Goal: Transaction & Acquisition: Purchase product/service

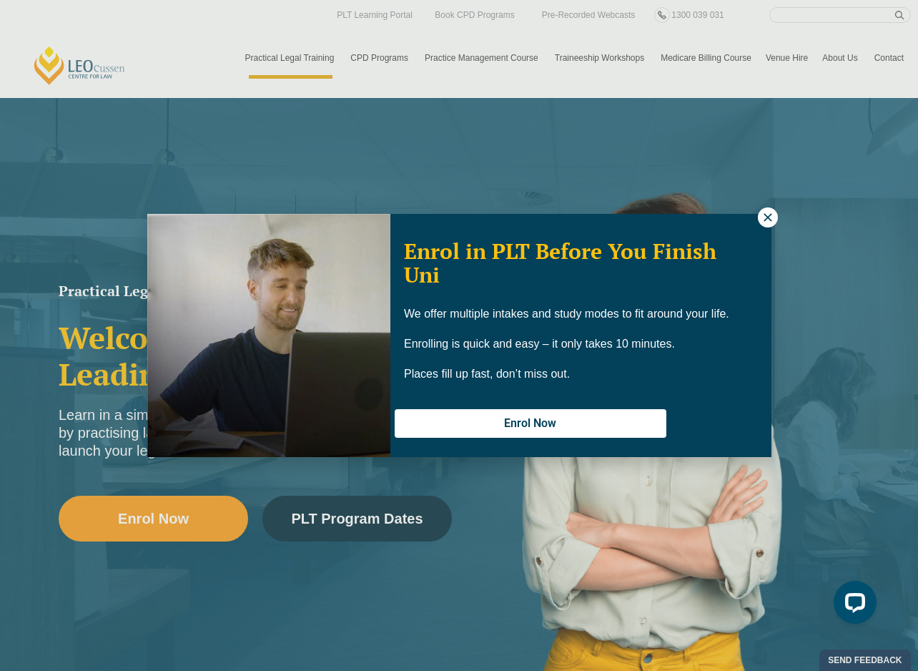
click at [766, 212] on icon at bounding box center [767, 217] width 13 height 13
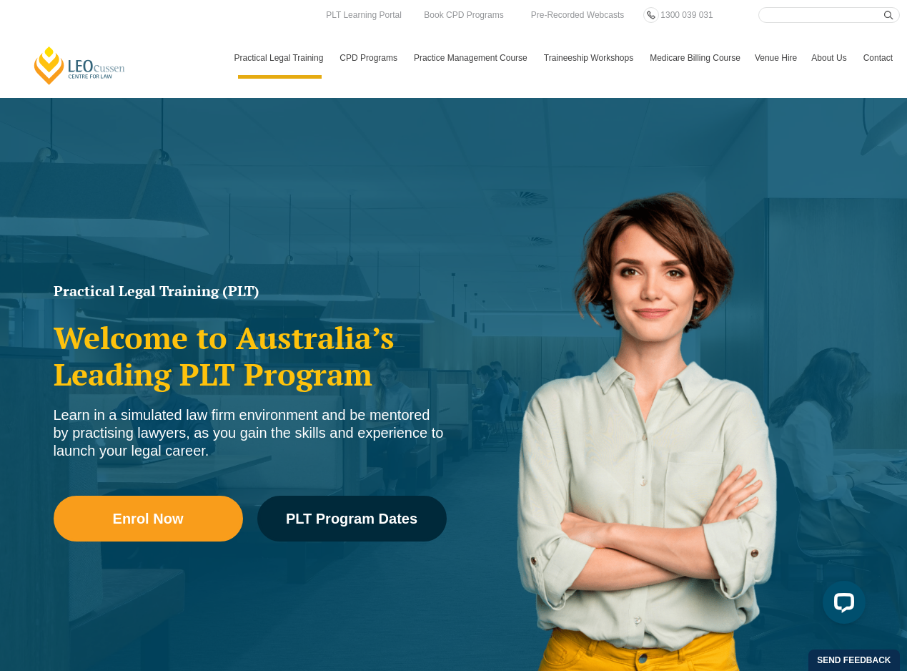
click at [102, 24] on div "Leo Cussen Centre for Law Search here Practical Legal Training Our Practical Le…" at bounding box center [453, 42] width 893 height 71
click at [812, 18] on input "Search here" at bounding box center [829, 15] width 142 height 16
paste input "Succession Planning for Rural Estates |"
type input "Succession Planning for Rural Estates"
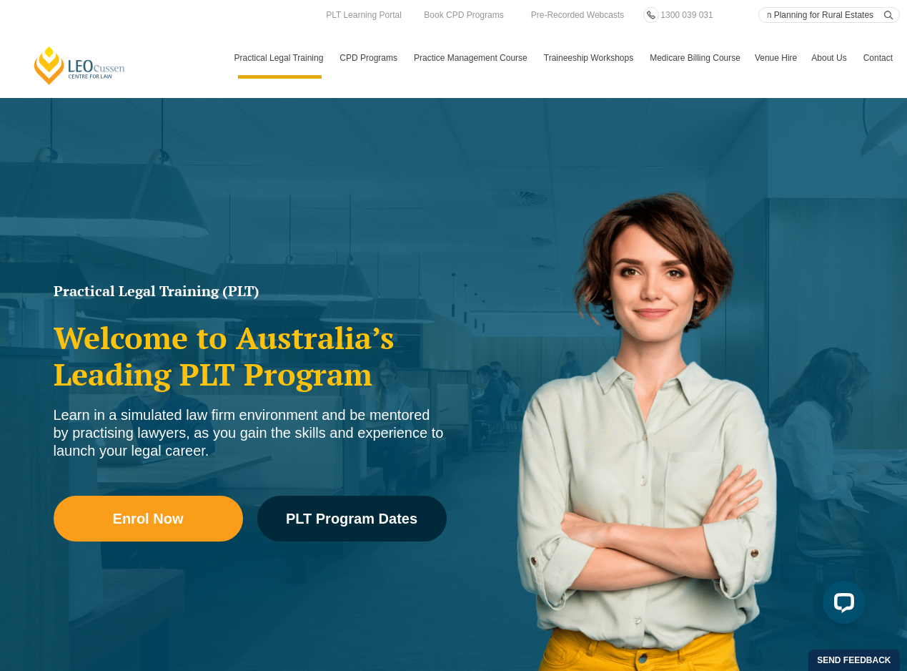
click at [884, 7] on button "submit" at bounding box center [892, 15] width 16 height 16
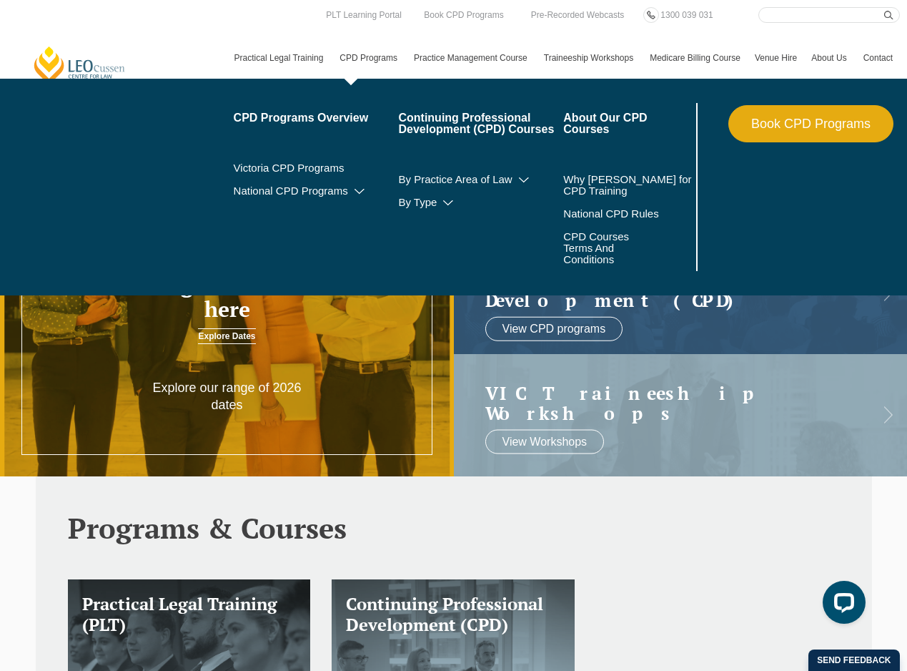
click at [797, 128] on link "Book CPD Programs" at bounding box center [810, 123] width 165 height 37
click at [380, 59] on link "CPD Programs" at bounding box center [369, 57] width 74 height 41
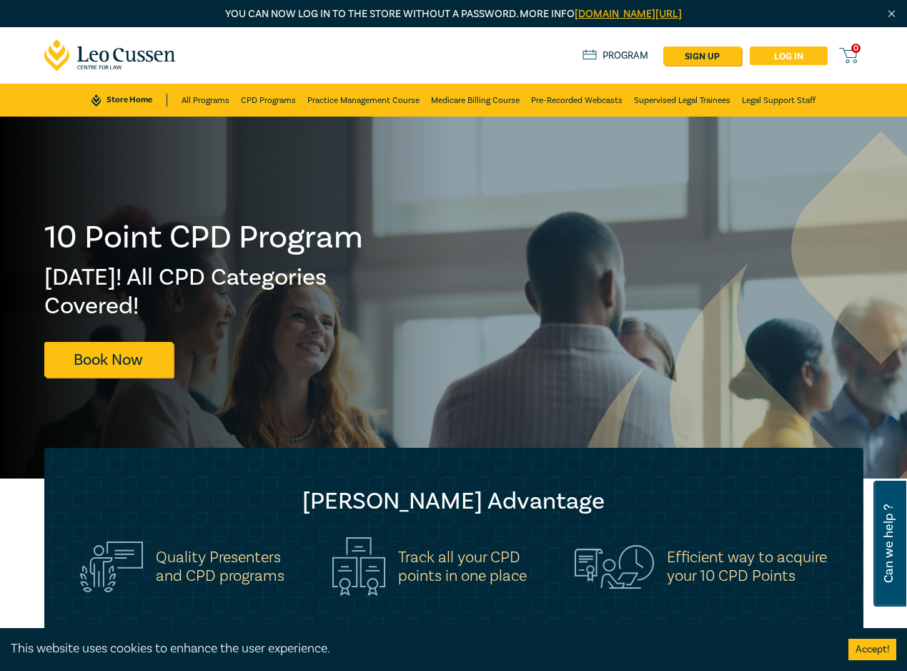
click at [776, 59] on link "Log in" at bounding box center [789, 55] width 78 height 19
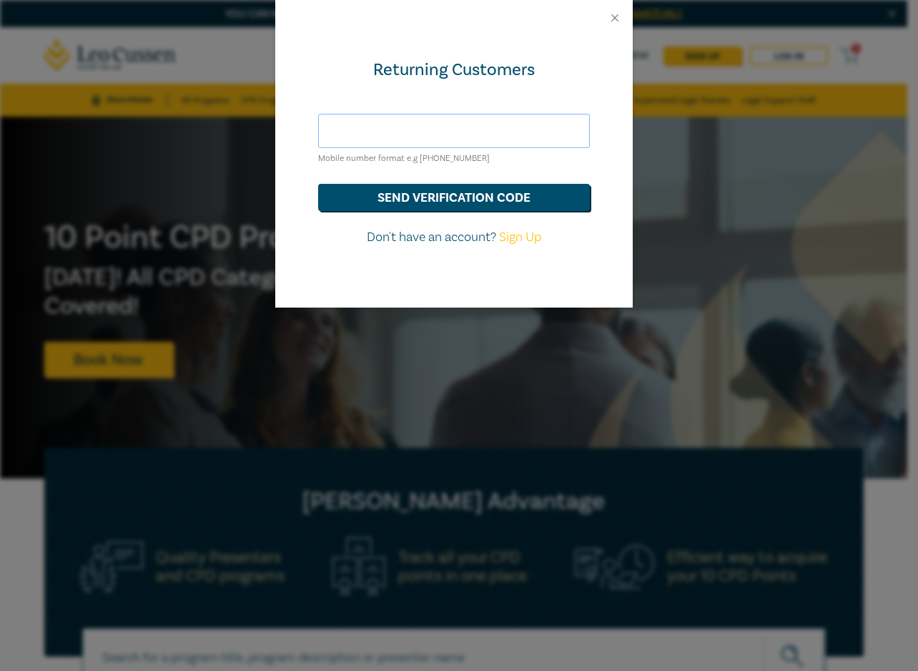
click at [408, 143] on input "text" at bounding box center [454, 131] width 272 height 34
type input "info@heinzlaw.com.au"
click at [611, 19] on button "Close" at bounding box center [614, 17] width 13 height 13
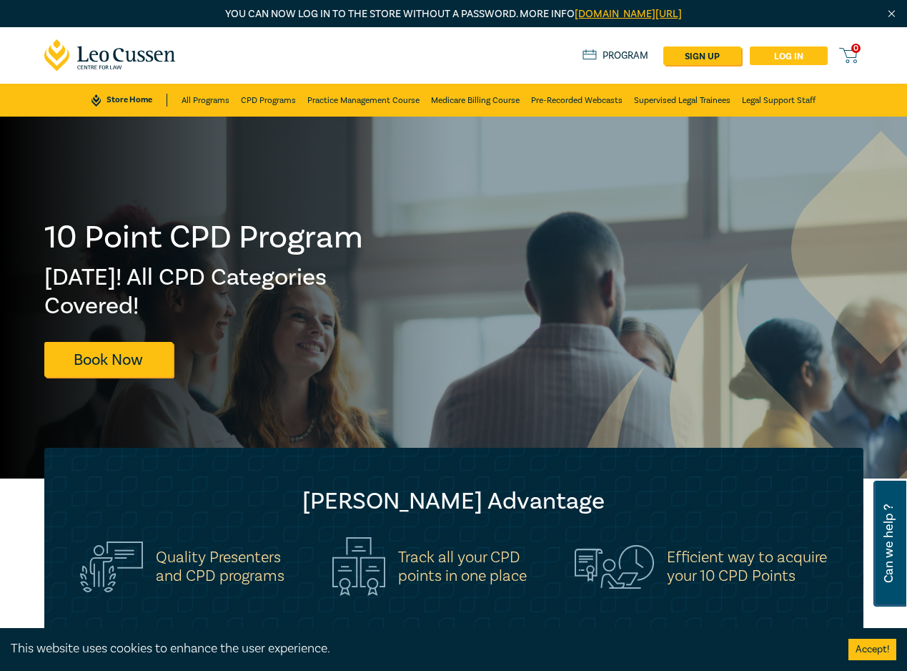
click at [789, 53] on link "Log in" at bounding box center [789, 55] width 78 height 19
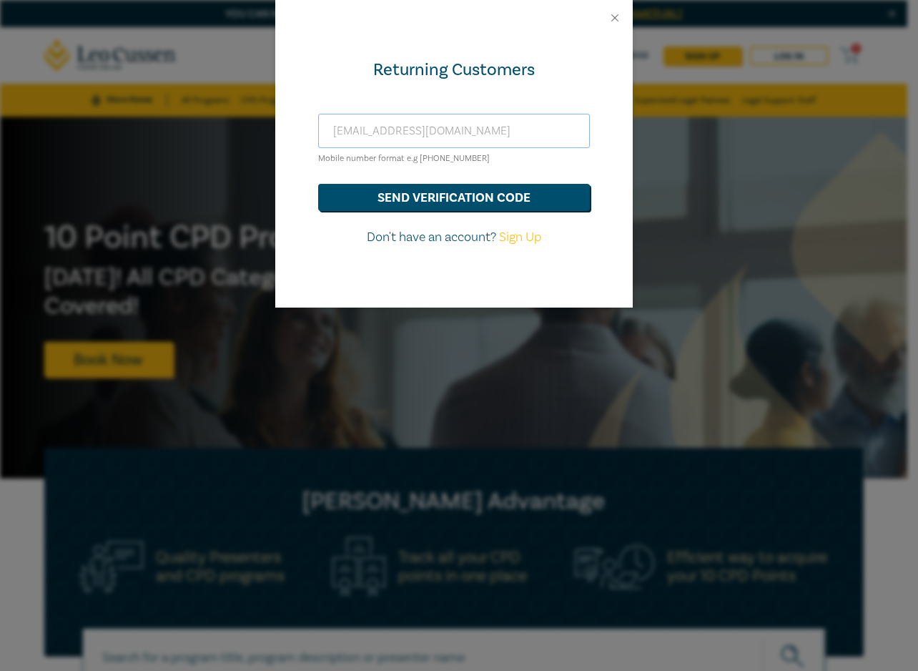
click at [435, 132] on input "info@heinzlaw.com.au" at bounding box center [454, 131] width 272 height 34
click at [395, 125] on input "info@heinzlaw.com.au" at bounding box center [454, 131] width 272 height 34
paste input "accounts@heinzlaw.com.au"
drag, startPoint x: 557, startPoint y: 129, endPoint x: 321, endPoint y: 129, distance: 235.9
click at [321, 129] on input "info@heinzlaaccounts@heinzlaw.com.auw.com.au" at bounding box center [454, 131] width 272 height 34
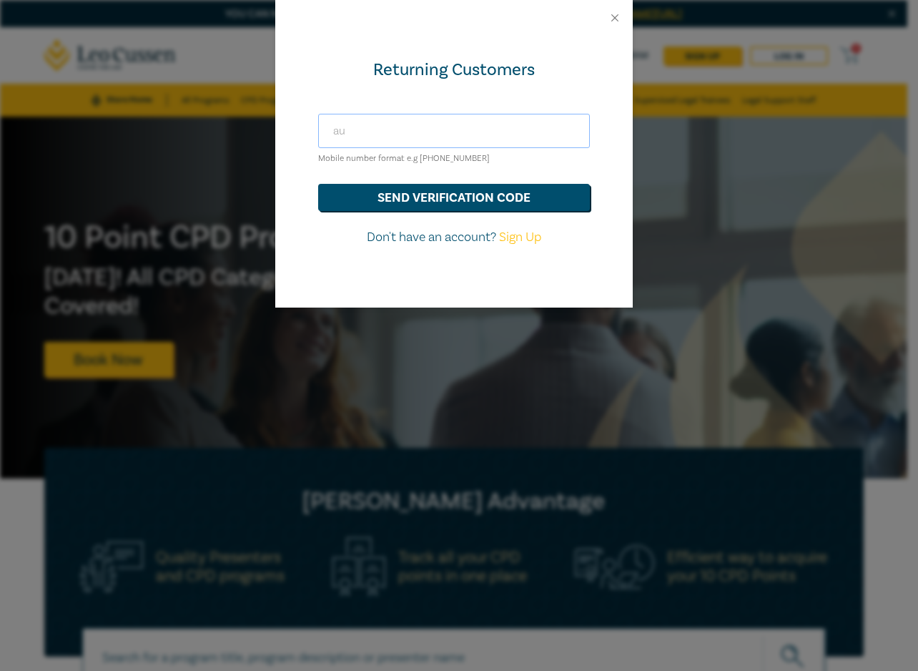
drag, startPoint x: 412, startPoint y: 134, endPoint x: 268, endPoint y: 134, distance: 144.4
click at [268, 134] on div "Returning Customers au Mobile number format e.g +61 000000000 send verification…" at bounding box center [459, 335] width 918 height 671
paste input "accounts@heinzlaw.com."
type input "accounts@heinzlaw.com.au"
click at [613, 20] on button "Close" at bounding box center [614, 17] width 13 height 13
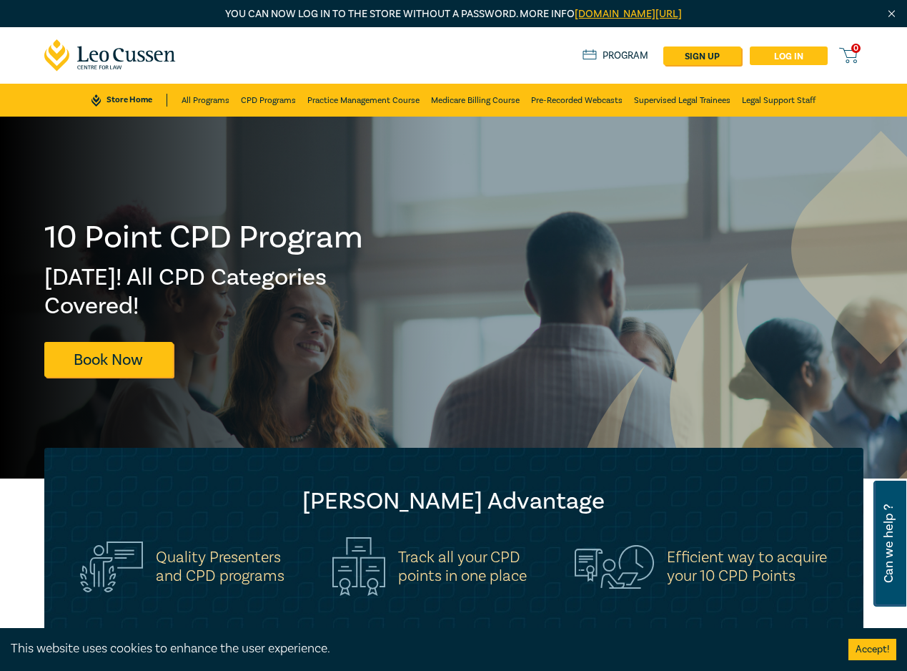
click at [796, 56] on link "Log in" at bounding box center [789, 55] width 78 height 19
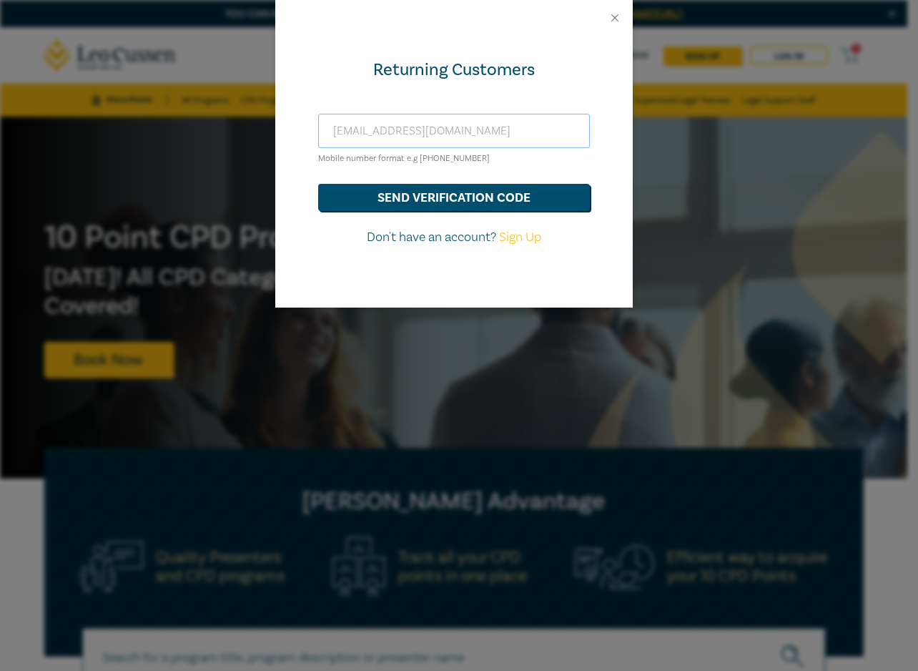
click at [448, 131] on input "accounts@heinzlaw.com.au" at bounding box center [454, 131] width 272 height 34
click at [481, 132] on input "accounts@heinzlaw.com.au" at bounding box center [454, 131] width 272 height 34
click at [290, 164] on div "Returning Customers accounts@heinzlaw.com.au Mobile number format e.g +61 00000…" at bounding box center [453, 172] width 357 height 272
click at [616, 14] on button "Close" at bounding box center [614, 17] width 13 height 13
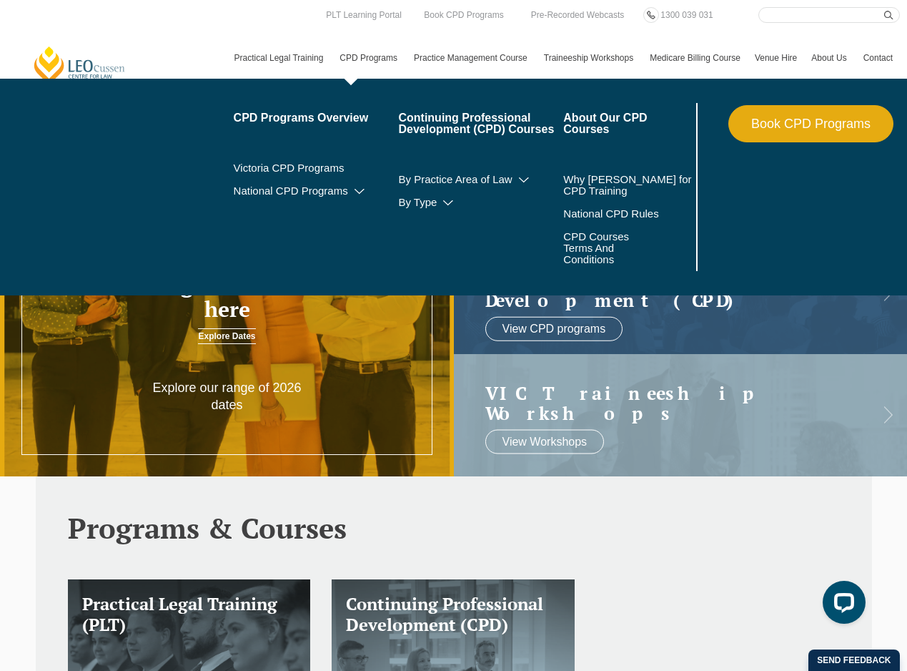
click at [361, 54] on link "CPD Programs" at bounding box center [369, 57] width 74 height 41
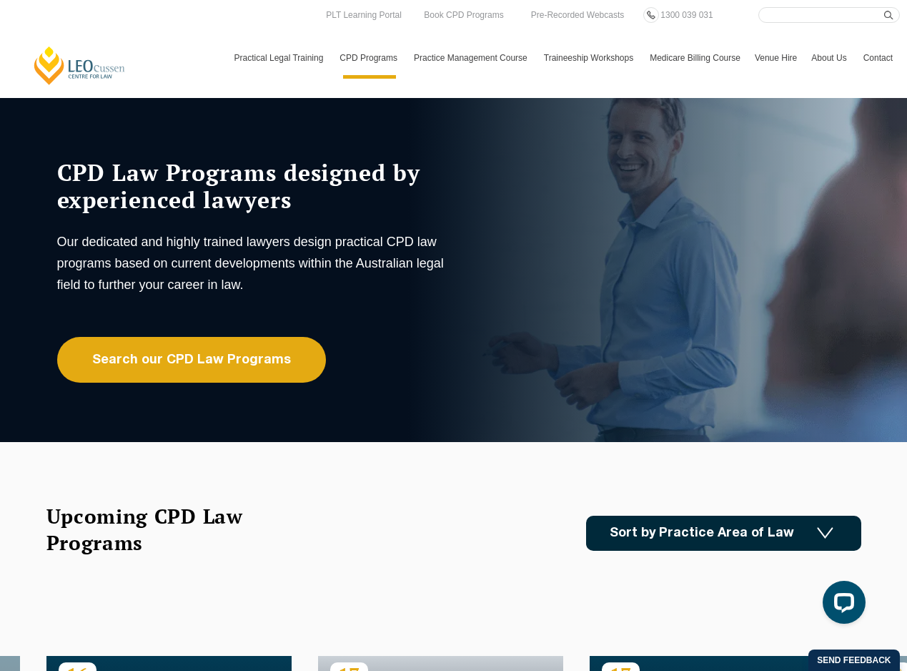
click at [20, 417] on div "CPD Law Programs designed by experienced lawyers Our dedicated and highly train…" at bounding box center [453, 270] width 907 height 344
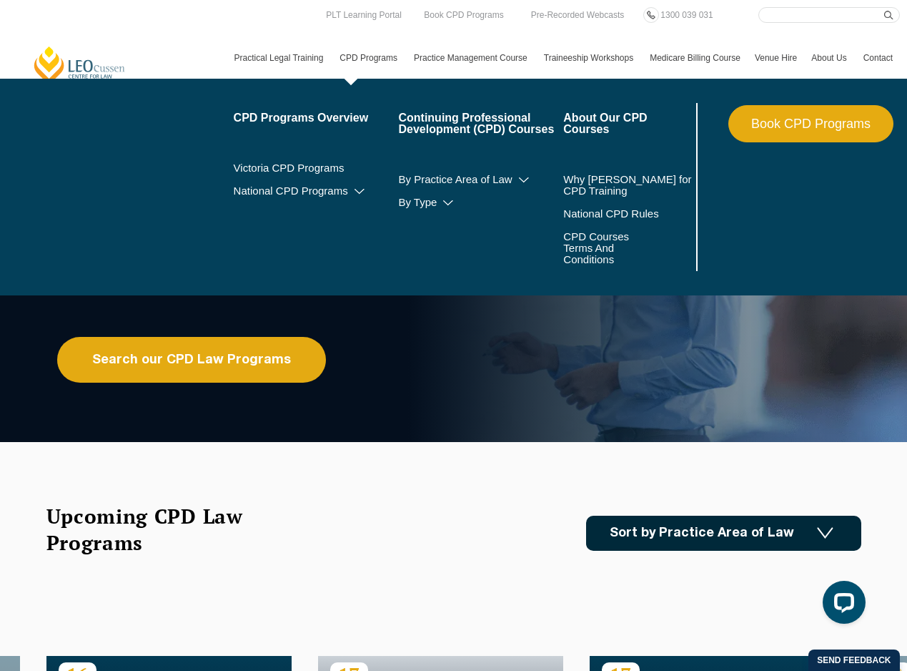
click at [764, 127] on link "Book CPD Programs" at bounding box center [810, 123] width 165 height 37
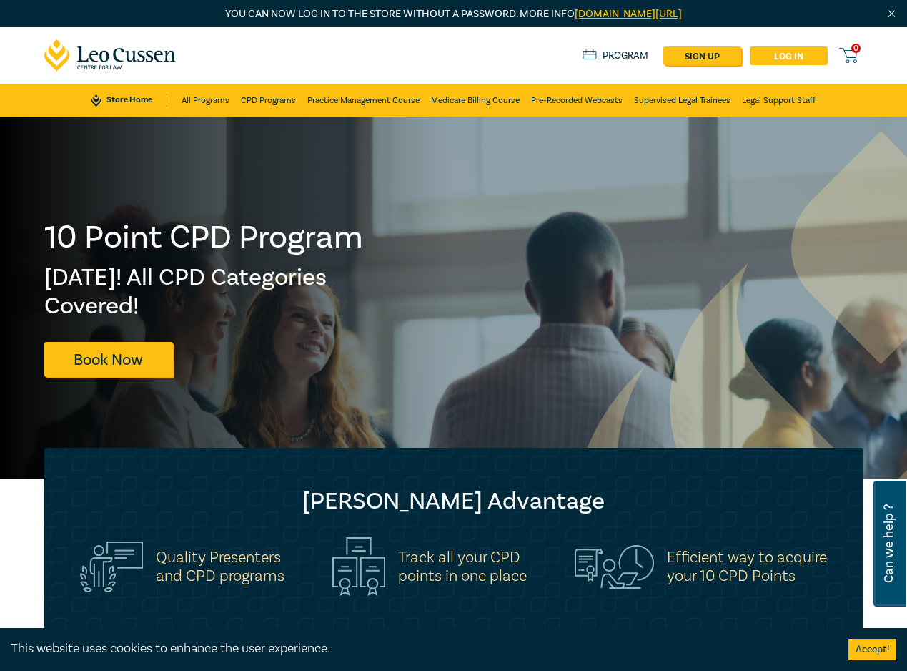
click at [800, 60] on link "Log in" at bounding box center [789, 55] width 78 height 19
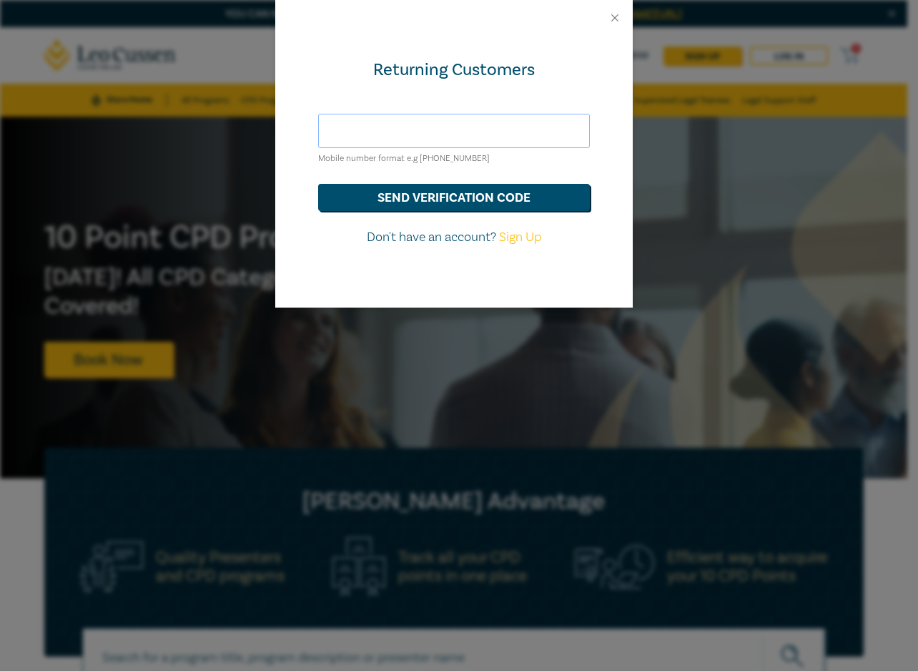
click at [468, 137] on input "text" at bounding box center [454, 131] width 272 height 34
type input "accounts@heinzlaw.com.au"
click at [459, 199] on button "send verification code" at bounding box center [454, 197] width 272 height 27
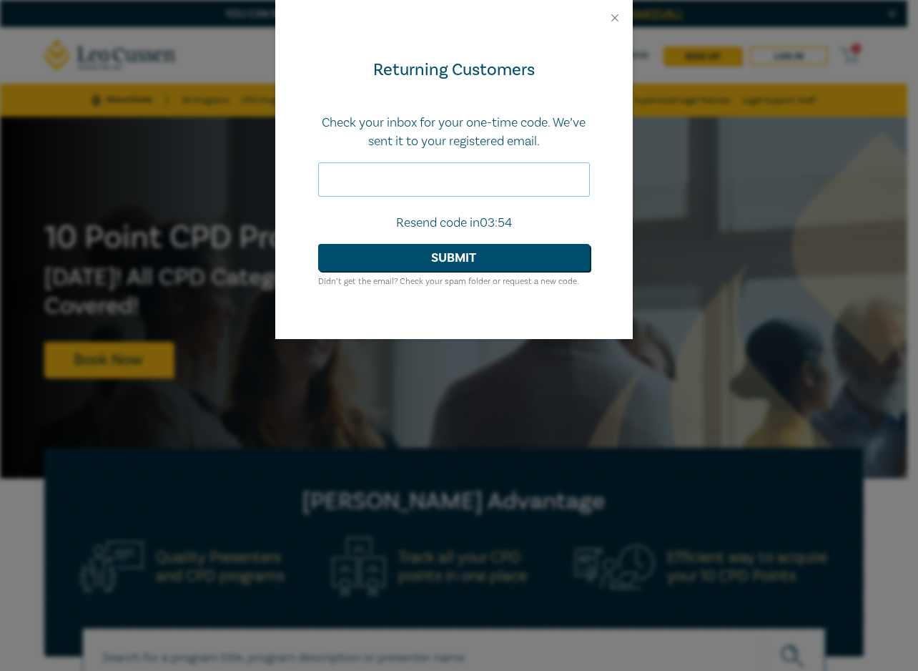
click at [350, 185] on input "text" at bounding box center [454, 179] width 272 height 34
paste input "192647"
type input "192647"
click at [417, 259] on button "Submit" at bounding box center [454, 257] width 272 height 27
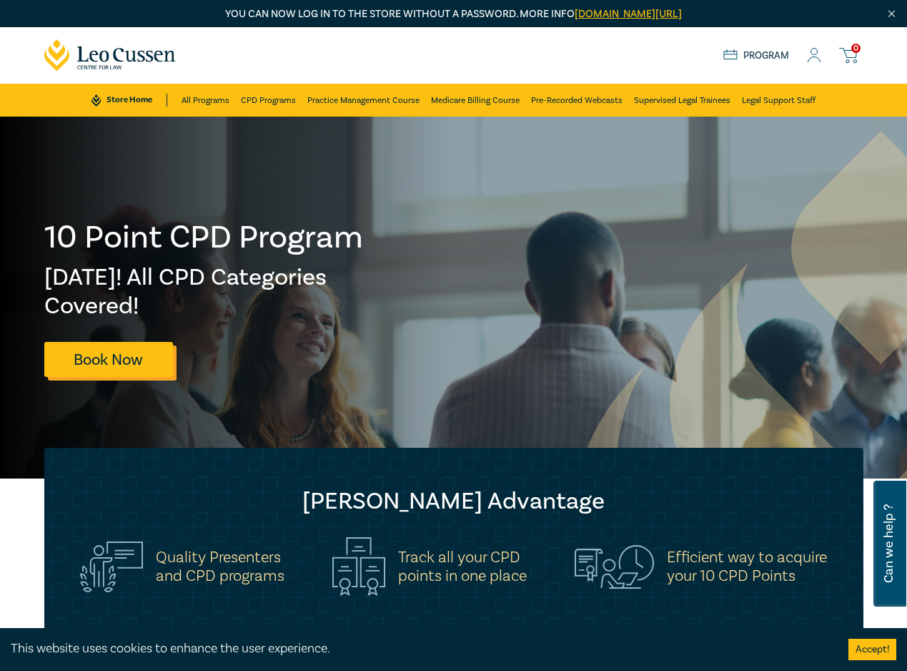
drag, startPoint x: 23, startPoint y: 410, endPoint x: 72, endPoint y: 375, distance: 60.5
click at [23, 410] on div at bounding box center [227, 298] width 454 height 362
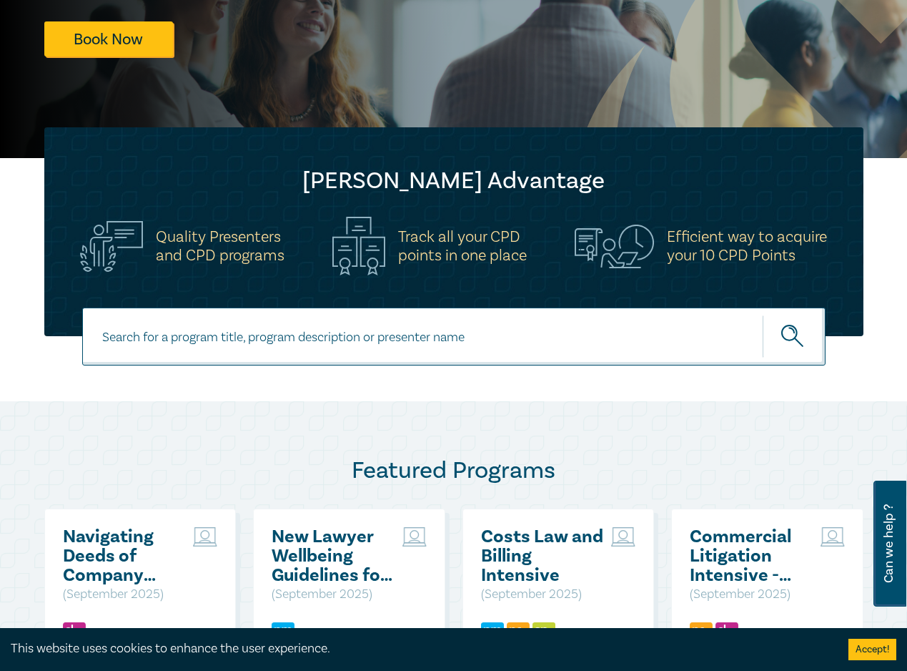
scroll to position [429, 0]
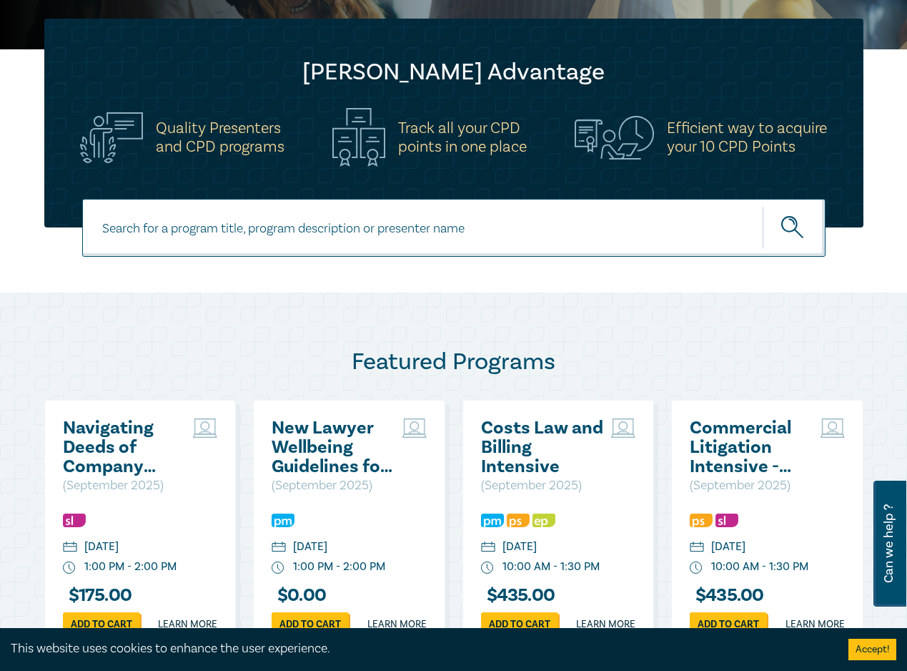
click at [245, 245] on input at bounding box center [453, 228] width 743 height 58
paste input "Succession Planning for Rural Estates"
type input "Succession Planning for Rural Estates"
click at [783, 222] on circle "submit" at bounding box center [789, 224] width 15 height 15
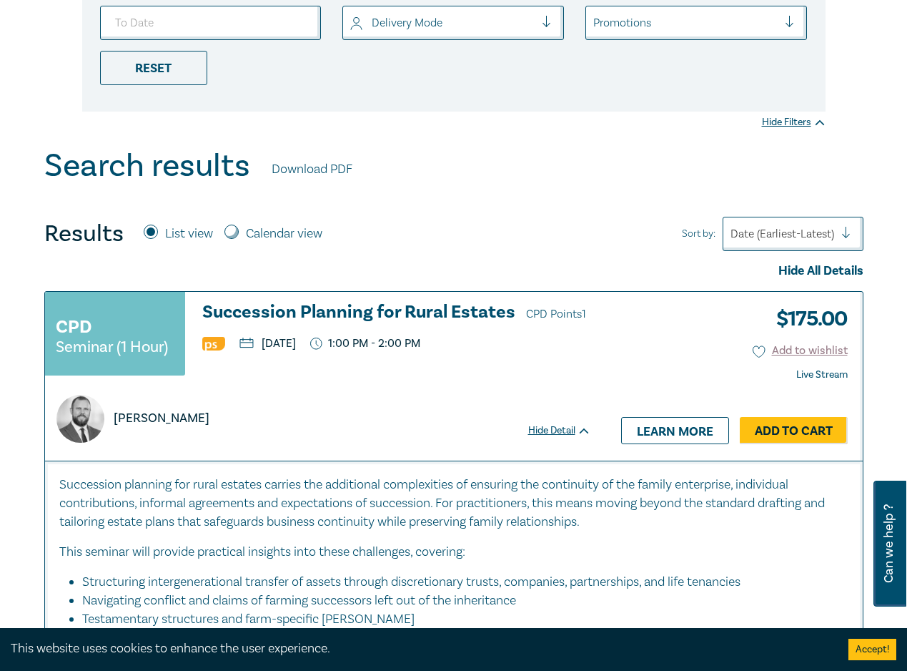
scroll to position [429, 0]
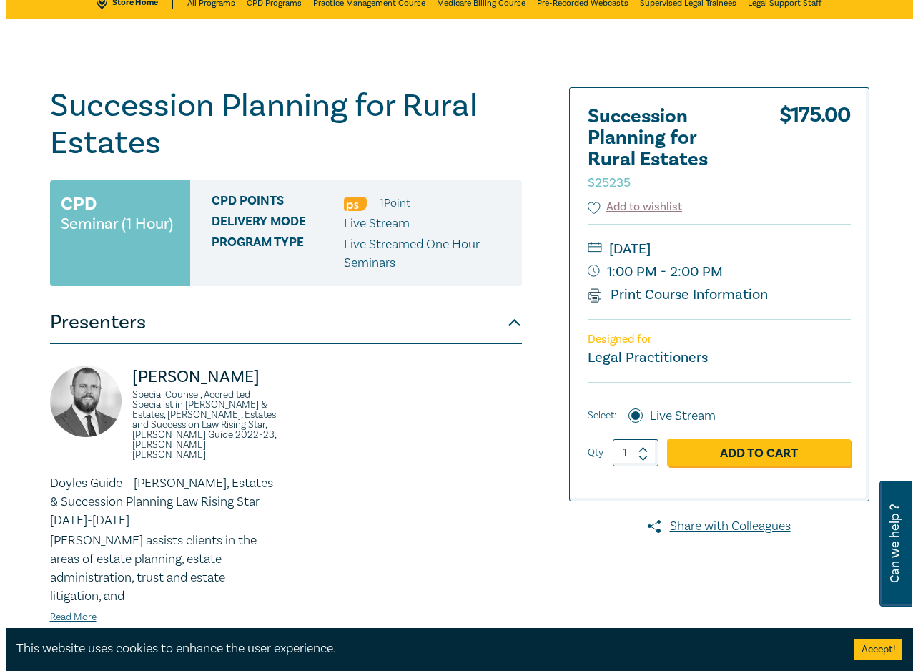
scroll to position [71, 0]
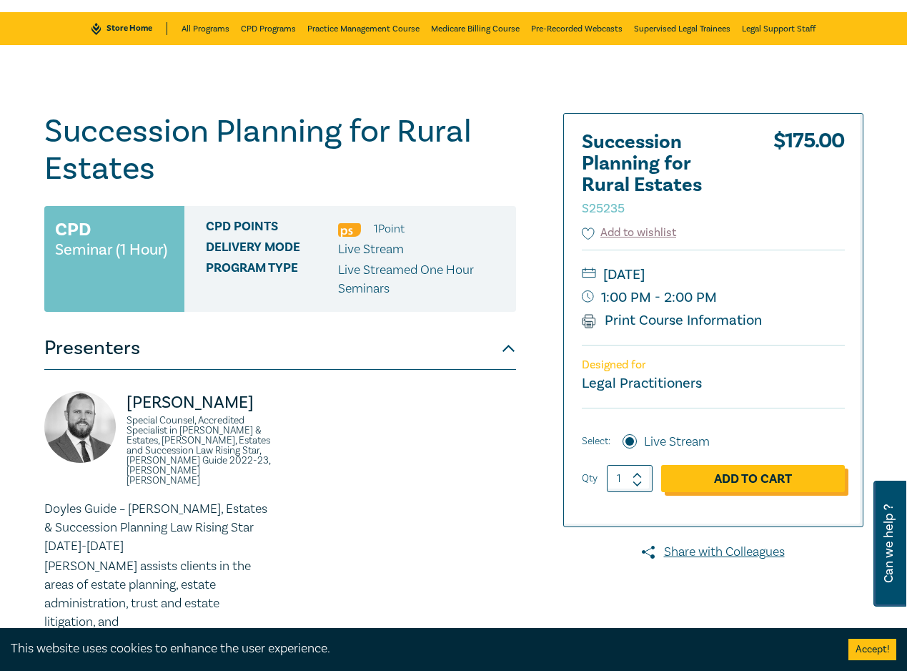
click at [726, 480] on link "Add to Cart" at bounding box center [753, 478] width 184 height 27
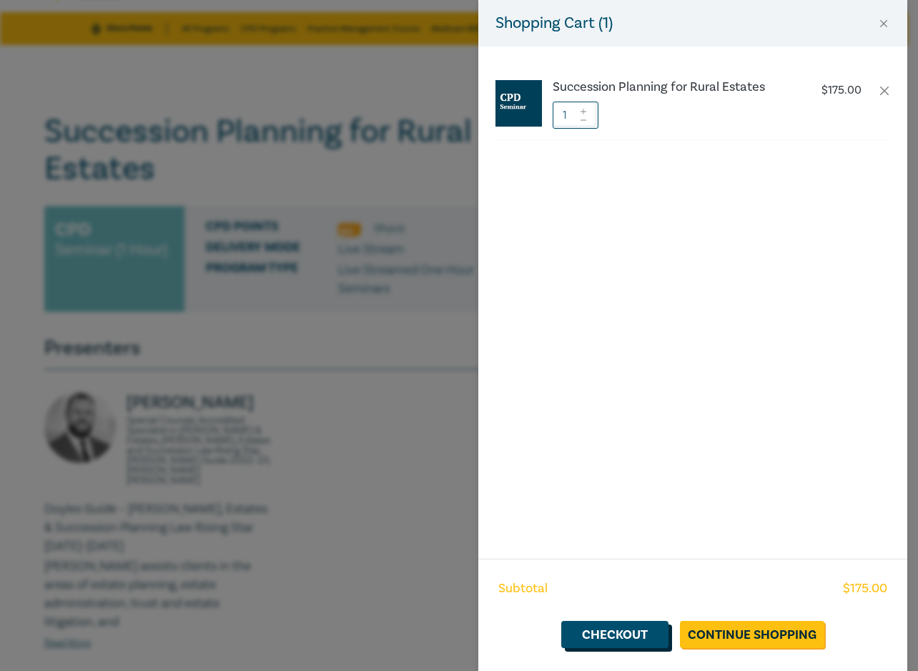
click at [608, 638] on link "Checkout" at bounding box center [614, 634] width 107 height 27
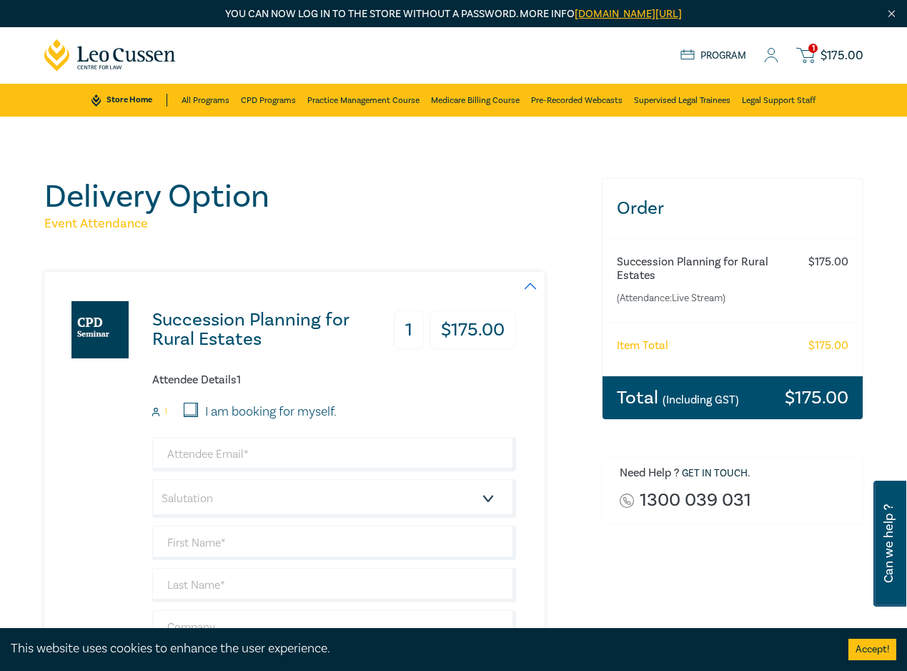
click at [44, 161] on div "Delivery Option Event Attendance Succession Planning for Rural Estates 1 $ 175.…" at bounding box center [453, 524] width 907 height 814
click at [23, 219] on div "Delivery Option Event Attendance Succession Planning for Rural Estates 1 $ 175.…" at bounding box center [453, 524] width 907 height 814
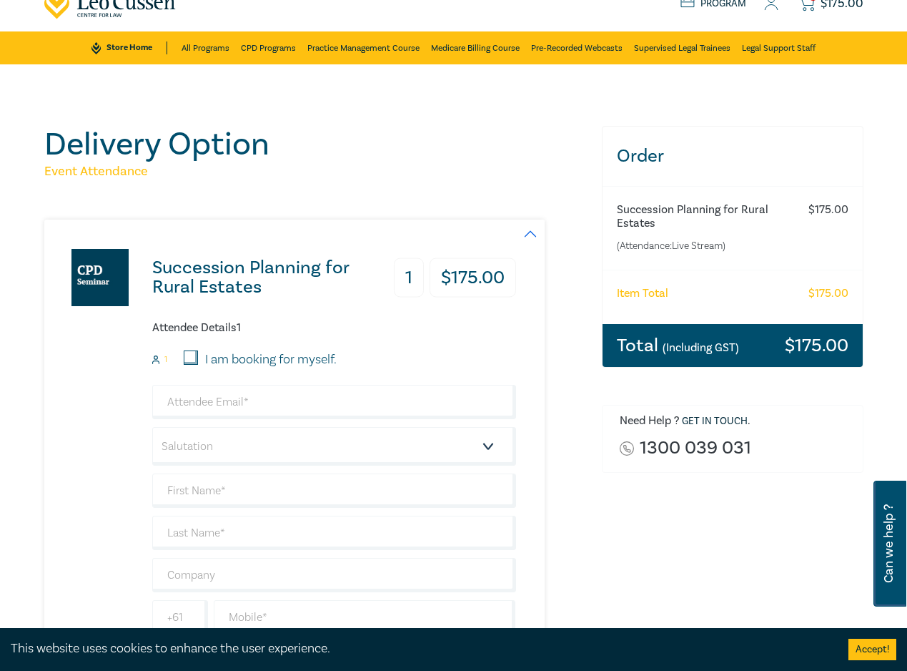
scroll to position [143, 0]
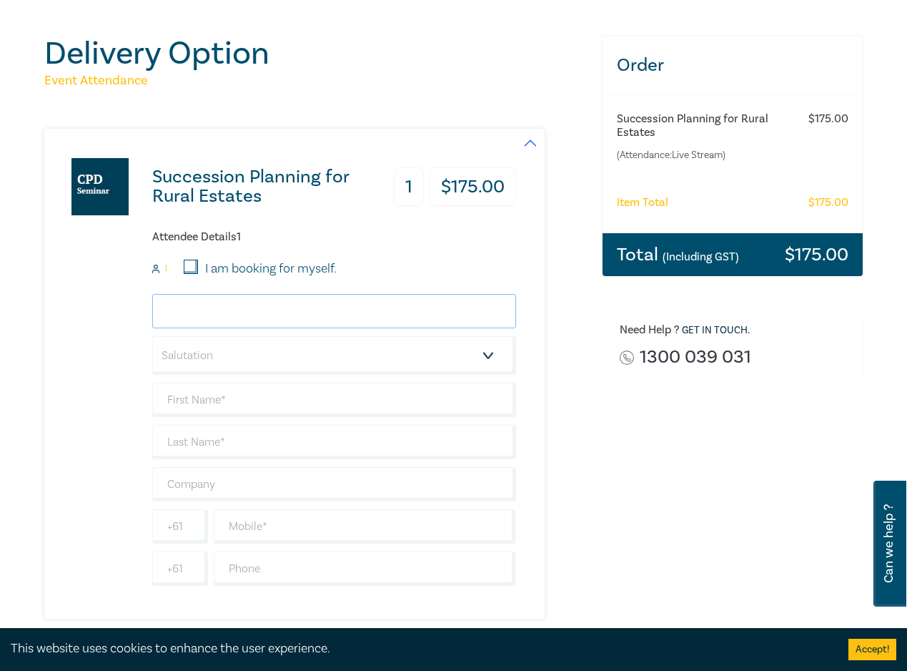
click at [263, 302] on input "email" at bounding box center [334, 311] width 364 height 34
type input "SRomeril@heinzlaw.com.au"
type input "Sam"
type input "Romeril"
type input "[PERSON_NAME]"
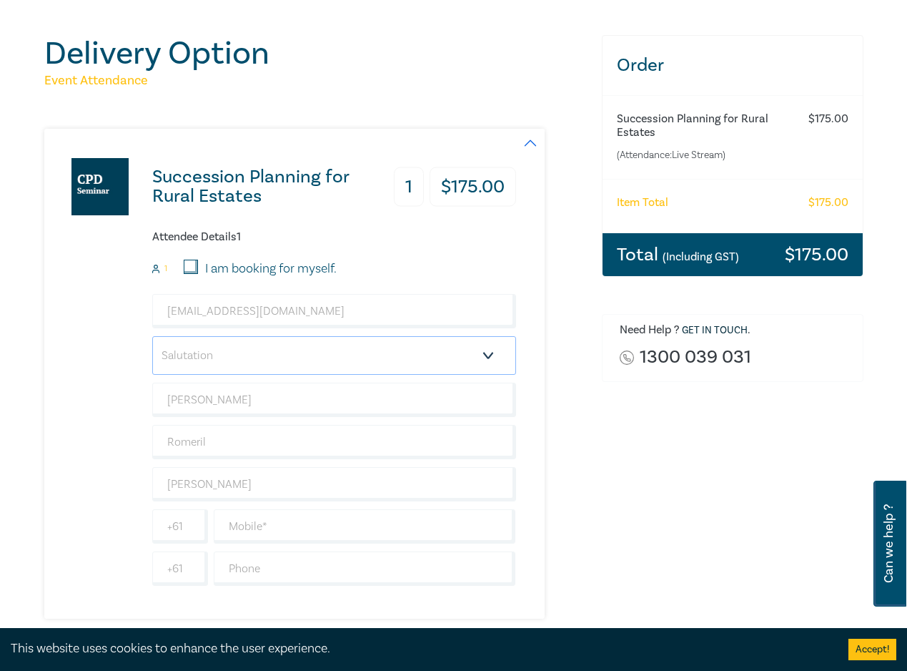
click at [260, 356] on select "Salutation Mr. Mrs. Ms. Miss Dr. Prof. Other" at bounding box center [334, 355] width 364 height 39
select select "Mr."
click at [152, 336] on select "Salutation Mr. Mrs. Ms. Miss Dr. Prof. Other" at bounding box center [334, 355] width 364 height 39
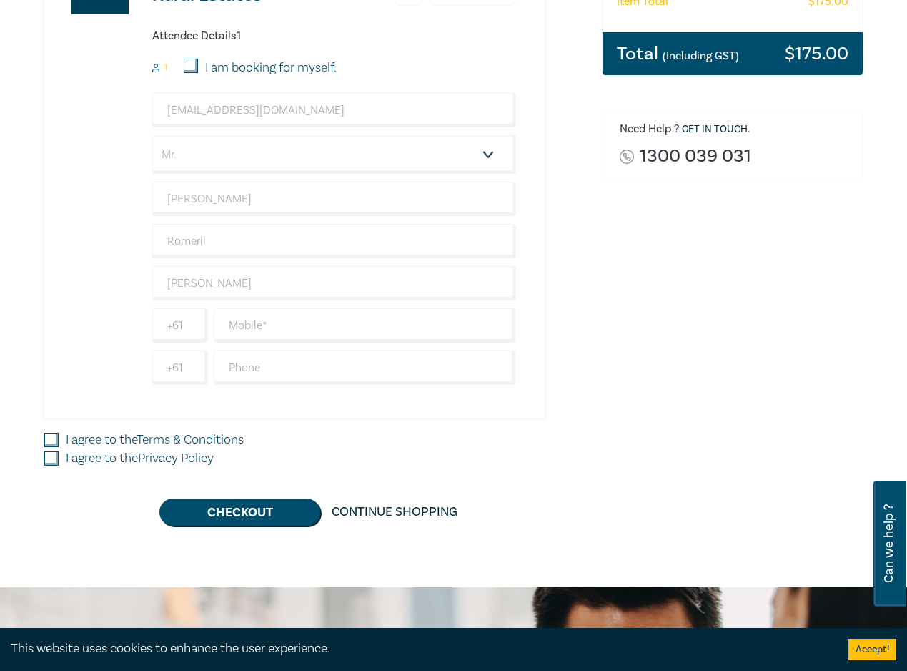
scroll to position [286, 0]
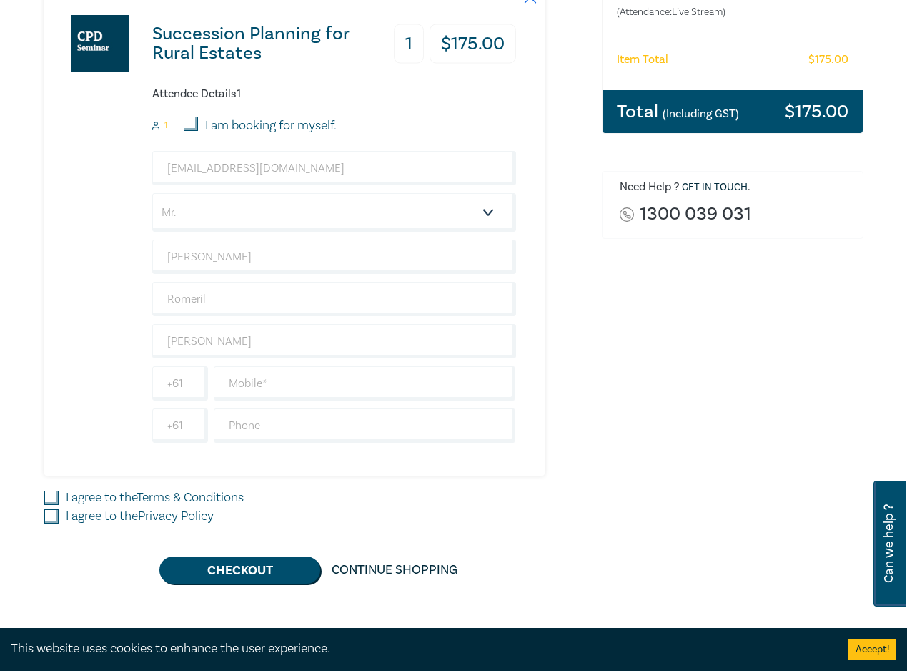
click at [48, 502] on input "I agree to the Terms & Conditions" at bounding box center [51, 497] width 14 height 14
checkbox input "true"
click at [49, 521] on input "I agree to the Privacy Policy" at bounding box center [51, 516] width 14 height 14
checkbox input "true"
click at [270, 384] on input "text" at bounding box center [365, 383] width 302 height 34
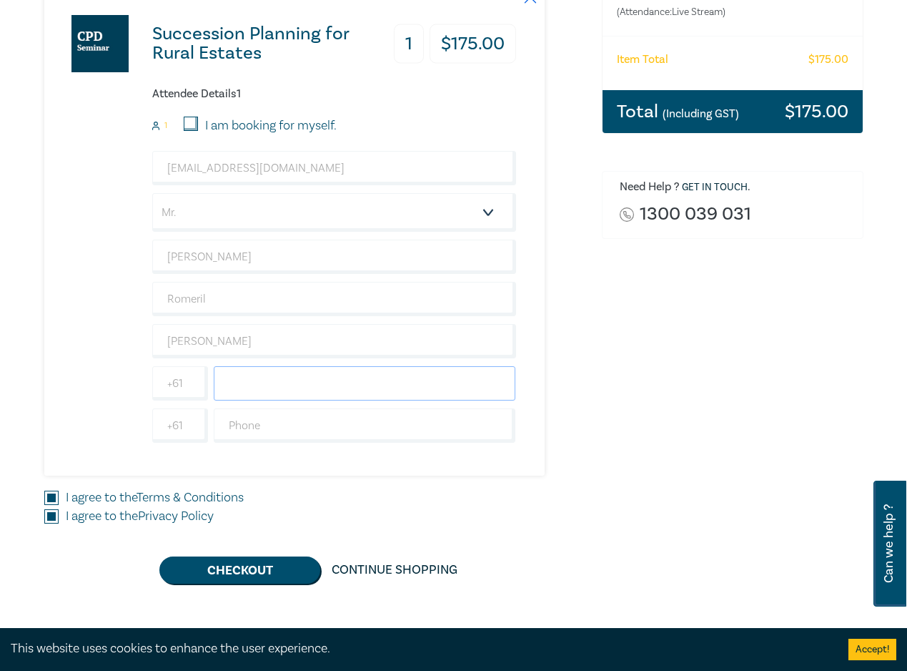
paste input "0419 303 413"
type input "0419 303 413"
click at [267, 570] on button "Checkout" at bounding box center [239, 569] width 161 height 27
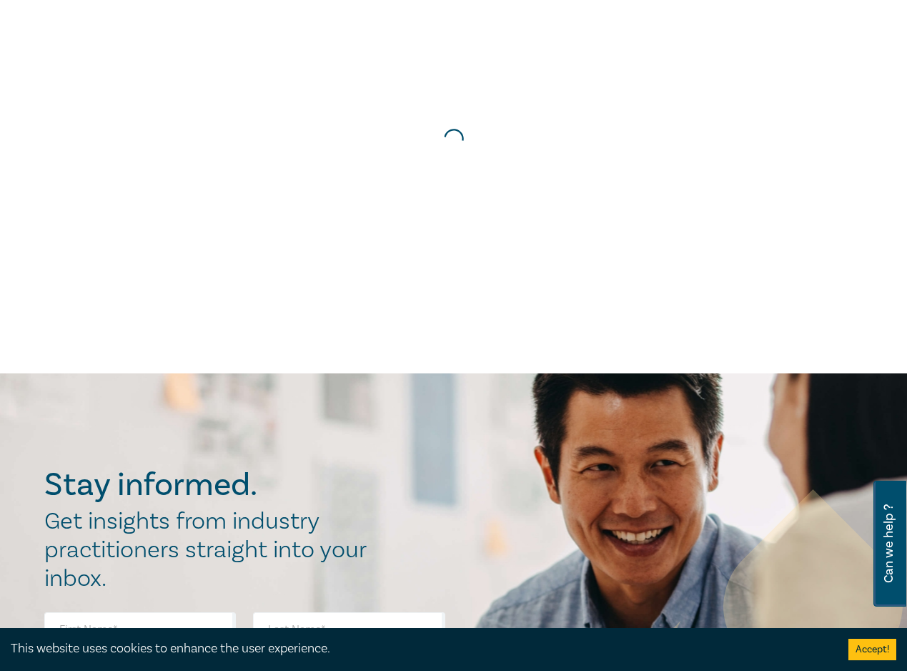
scroll to position [0, 0]
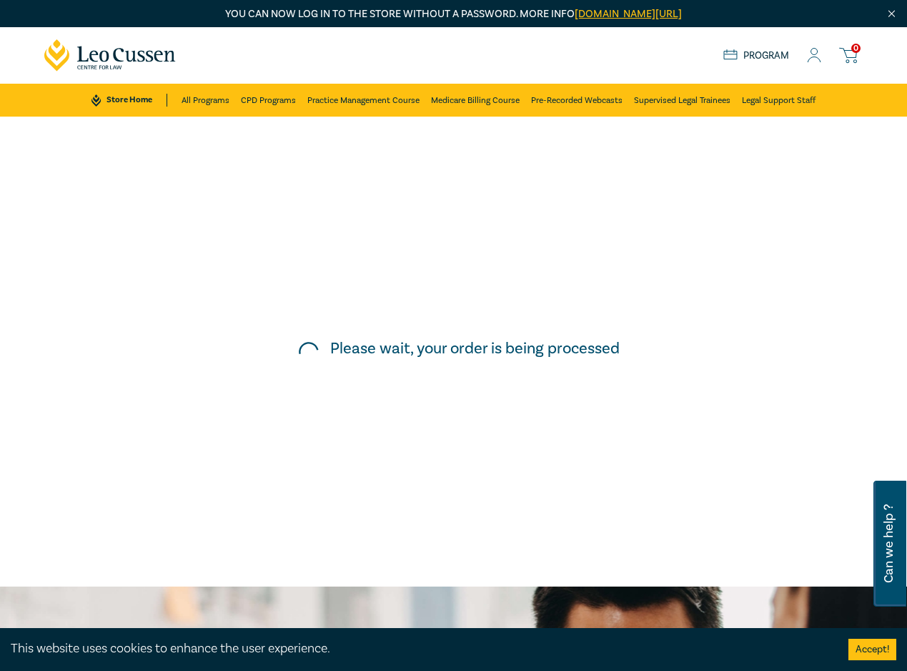
click at [109, 326] on div "Please wait, your order is being processed" at bounding box center [453, 351] width 921 height 484
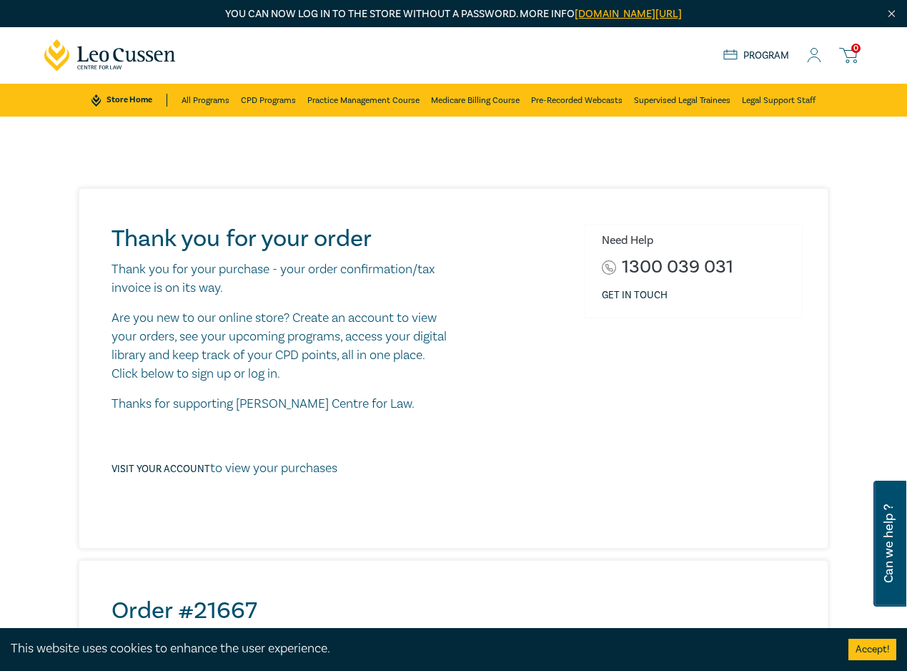
drag, startPoint x: 59, startPoint y: 230, endPoint x: 44, endPoint y: 179, distance: 53.4
click at [59, 230] on div "Thank you for your order Thank you for your purchase - your order confirmation/…" at bounding box center [454, 638] width 836 height 901
